Goal: Task Accomplishment & Management: Use online tool/utility

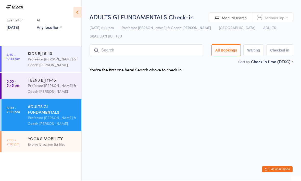
click at [138, 45] on input "search" at bounding box center [145, 51] width 113 height 12
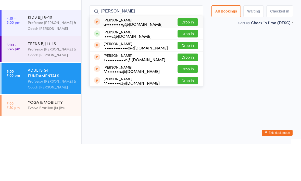
type input "[PERSON_NAME]"
click at [184, 67] on button "Drop in" at bounding box center [187, 70] width 20 height 7
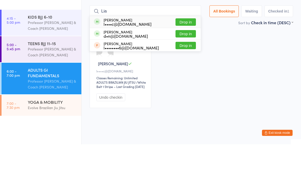
type input "Lia"
click at [187, 55] on button "Drop in" at bounding box center [185, 58] width 20 height 7
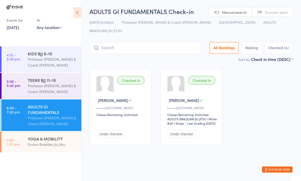
click at [57, 115] on div "ADULTS GI FUNDAMENTALS" at bounding box center [52, 109] width 49 height 11
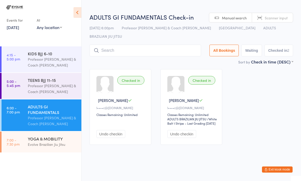
click at [133, 45] on input "search" at bounding box center [144, 51] width 111 height 12
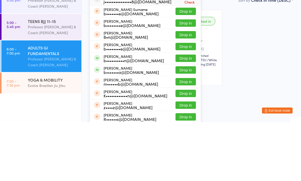
type input "Ben"
click at [180, 114] on button "Drop in" at bounding box center [185, 117] width 20 height 7
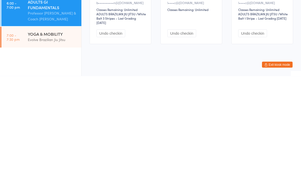
scroll to position [2, 0]
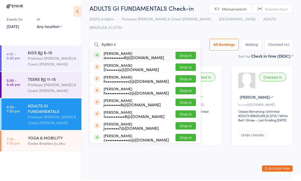
type input "Ayden c"
click at [135, 56] on div "a••••••••••8@[DOMAIN_NAME]" at bounding box center [134, 58] width 60 height 4
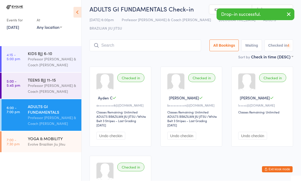
scroll to position [3, 0]
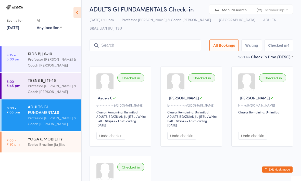
click at [157, 40] on input "search" at bounding box center [144, 46] width 111 height 12
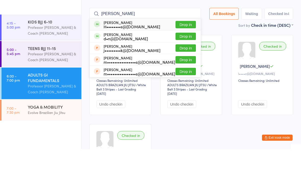
type input "[PERSON_NAME]"
click at [183, 53] on button "Drop in" at bounding box center [185, 56] width 20 height 7
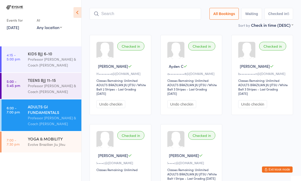
click at [116, 8] on input "search" at bounding box center [144, 14] width 111 height 12
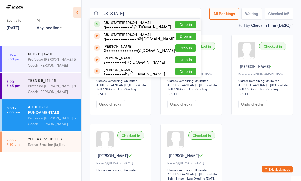
type input "[US_STATE]"
click at [180, 21] on button "Drop in" at bounding box center [185, 24] width 20 height 7
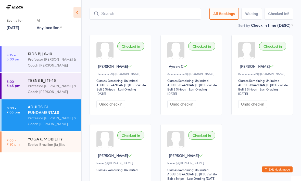
scroll to position [34, 0]
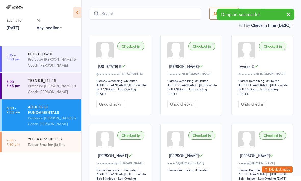
click at [130, 8] on input "search" at bounding box center [144, 14] width 111 height 12
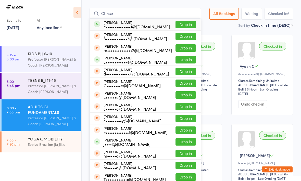
type input "Chace"
click at [181, 21] on button "Drop in" at bounding box center [185, 24] width 20 height 7
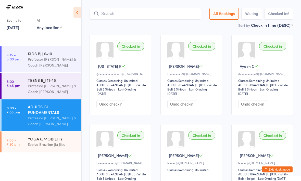
scroll to position [34, 0]
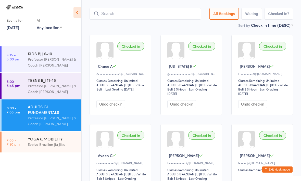
click at [143, 8] on input "search" at bounding box center [144, 14] width 111 height 12
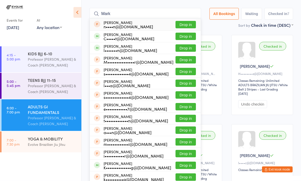
type input "Mark"
click at [183, 45] on button "Drop in" at bounding box center [185, 48] width 20 height 7
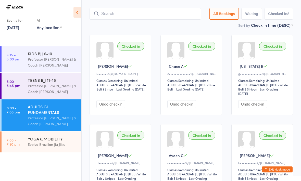
click at [121, 8] on input "search" at bounding box center [144, 14] width 111 height 12
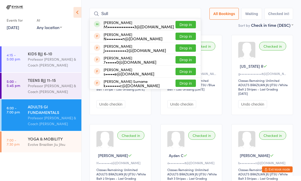
type input "Sull"
click at [186, 21] on button "Drop in" at bounding box center [185, 24] width 20 height 7
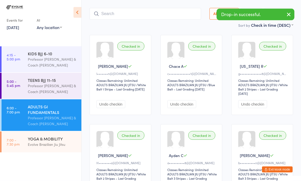
scroll to position [34, 0]
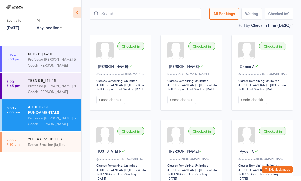
click at [135, 11] on input "search" at bounding box center [144, 14] width 111 height 12
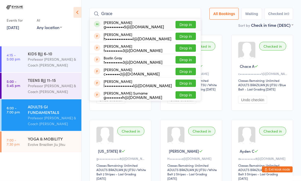
type input "Grace"
click at [184, 21] on button "Drop in" at bounding box center [185, 24] width 20 height 7
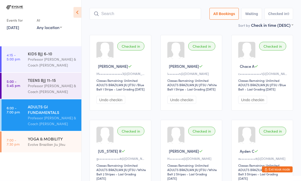
scroll to position [34, 0]
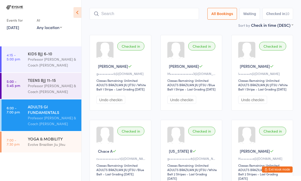
click at [111, 8] on input "search" at bounding box center [143, 14] width 109 height 12
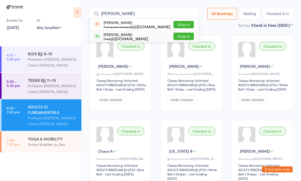
type input "[PERSON_NAME]"
click at [109, 33] on div "[PERSON_NAME] r••s@[DOMAIN_NAME]" at bounding box center [126, 37] width 45 height 8
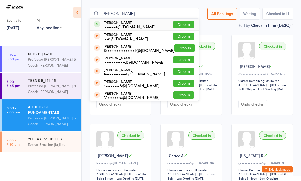
type input "[PERSON_NAME]"
click at [177, 21] on button "Drop in" at bounding box center [183, 24] width 20 height 7
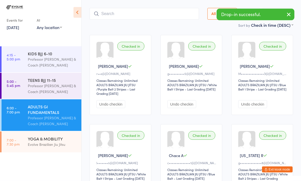
scroll to position [34, 0]
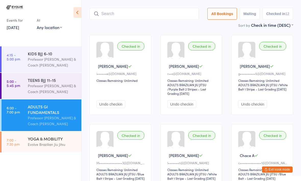
click at [124, 8] on input "search" at bounding box center [143, 14] width 109 height 12
type input "D"
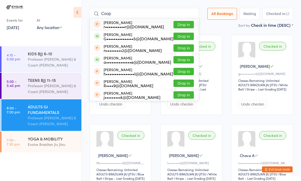
type input "Coop"
click at [181, 56] on button "Drop in" at bounding box center [183, 59] width 20 height 7
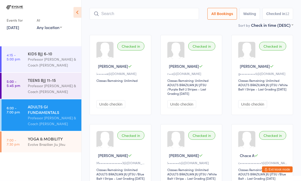
scroll to position [34, 0]
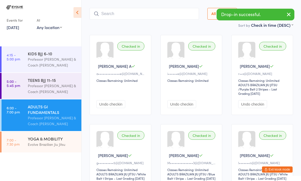
click at [127, 9] on input "search" at bounding box center [143, 14] width 109 height 12
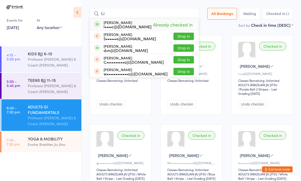
type input "L"
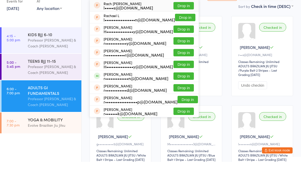
type input "Rach"
click at [181, 92] on button "Drop in" at bounding box center [183, 95] width 20 height 7
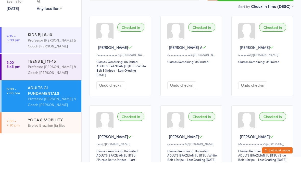
scroll to position [0, 0]
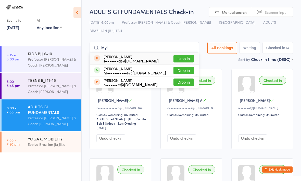
type input "Myl"
click at [177, 67] on button "Drop in" at bounding box center [183, 70] width 20 height 7
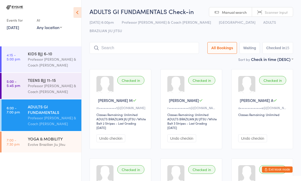
click at [110, 42] on input "search" at bounding box center [143, 48] width 109 height 12
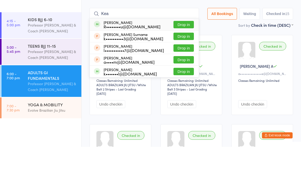
type input "Kea"
click at [179, 55] on button "Drop in" at bounding box center [183, 58] width 20 height 7
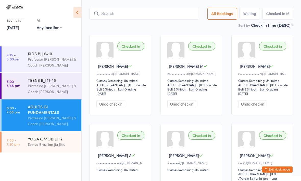
click at [112, 8] on input "search" at bounding box center [143, 14] width 109 height 12
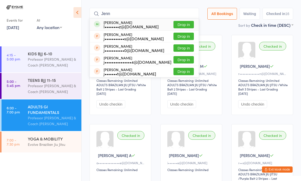
type input "Jenn"
click at [177, 21] on button "Drop in" at bounding box center [183, 24] width 20 height 7
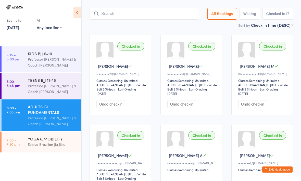
click at [135, 9] on input "search" at bounding box center [143, 14] width 109 height 12
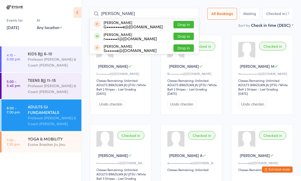
type input "[PERSON_NAME]"
click at [176, 33] on button "Drop in" at bounding box center [183, 36] width 20 height 7
